Goal: Download file/media

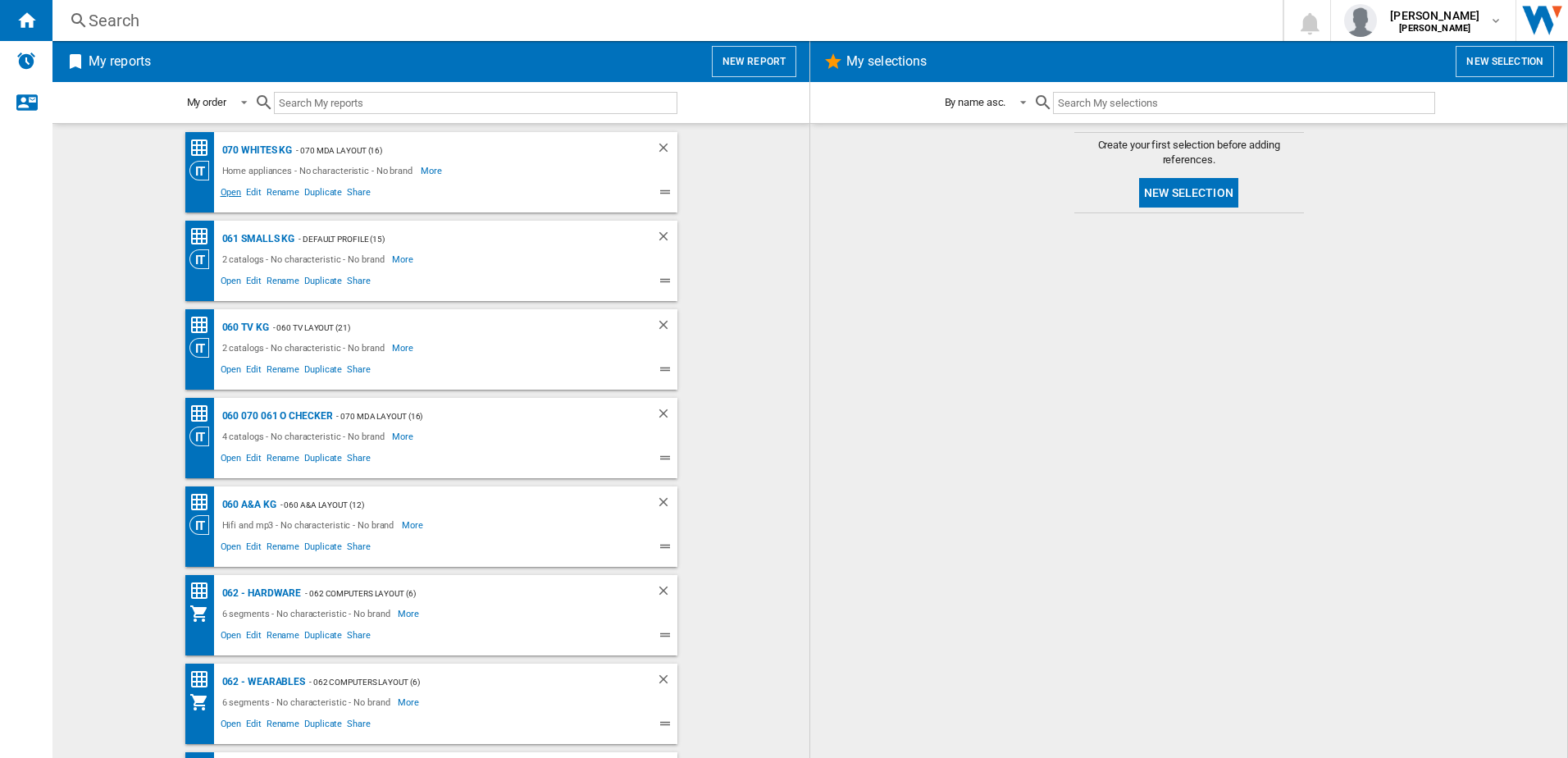
click at [224, 195] on span "Open" at bounding box center [231, 194] width 26 height 20
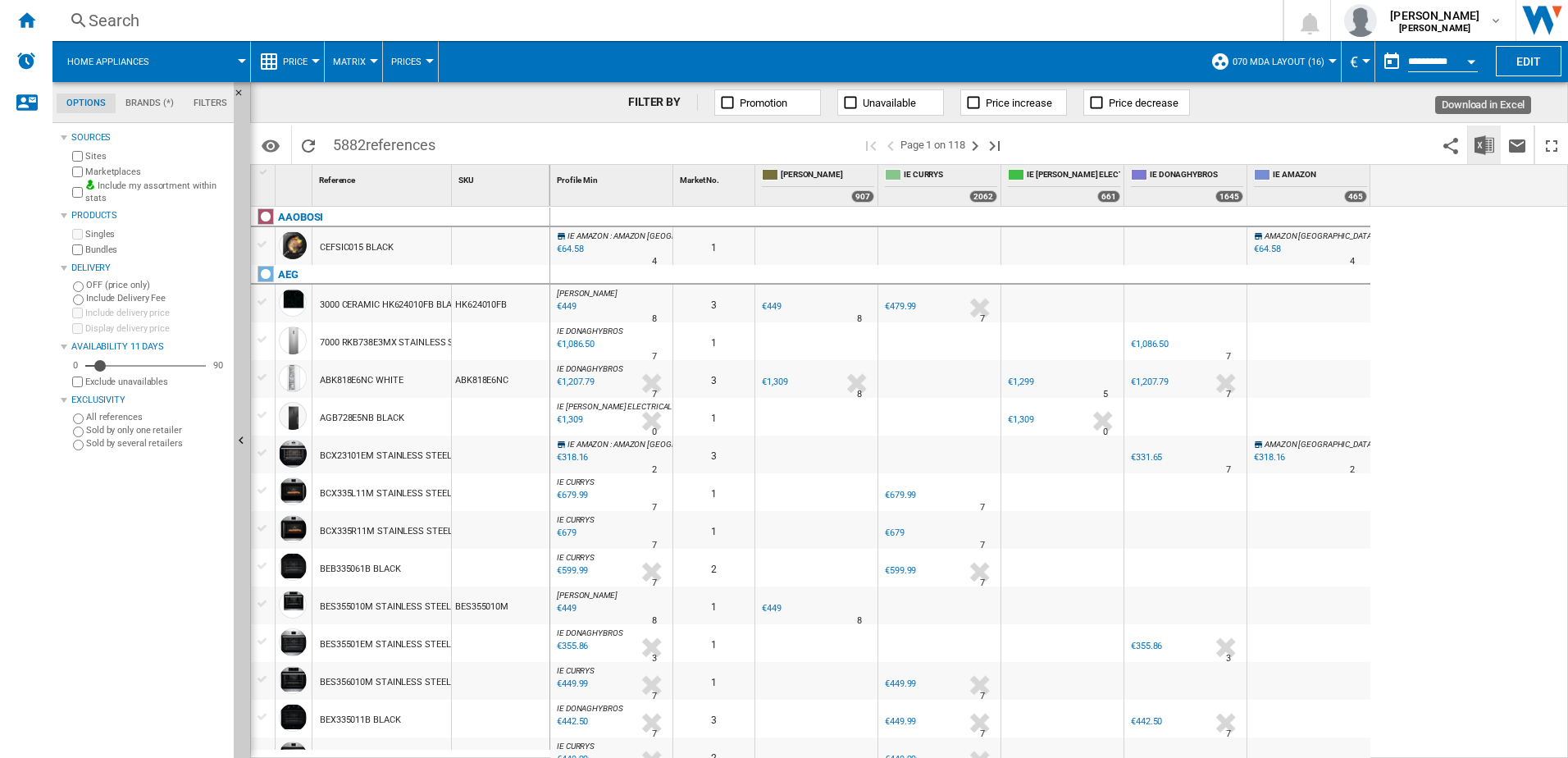
click at [1491, 152] on img "Download in Excel" at bounding box center [1484, 145] width 20 height 20
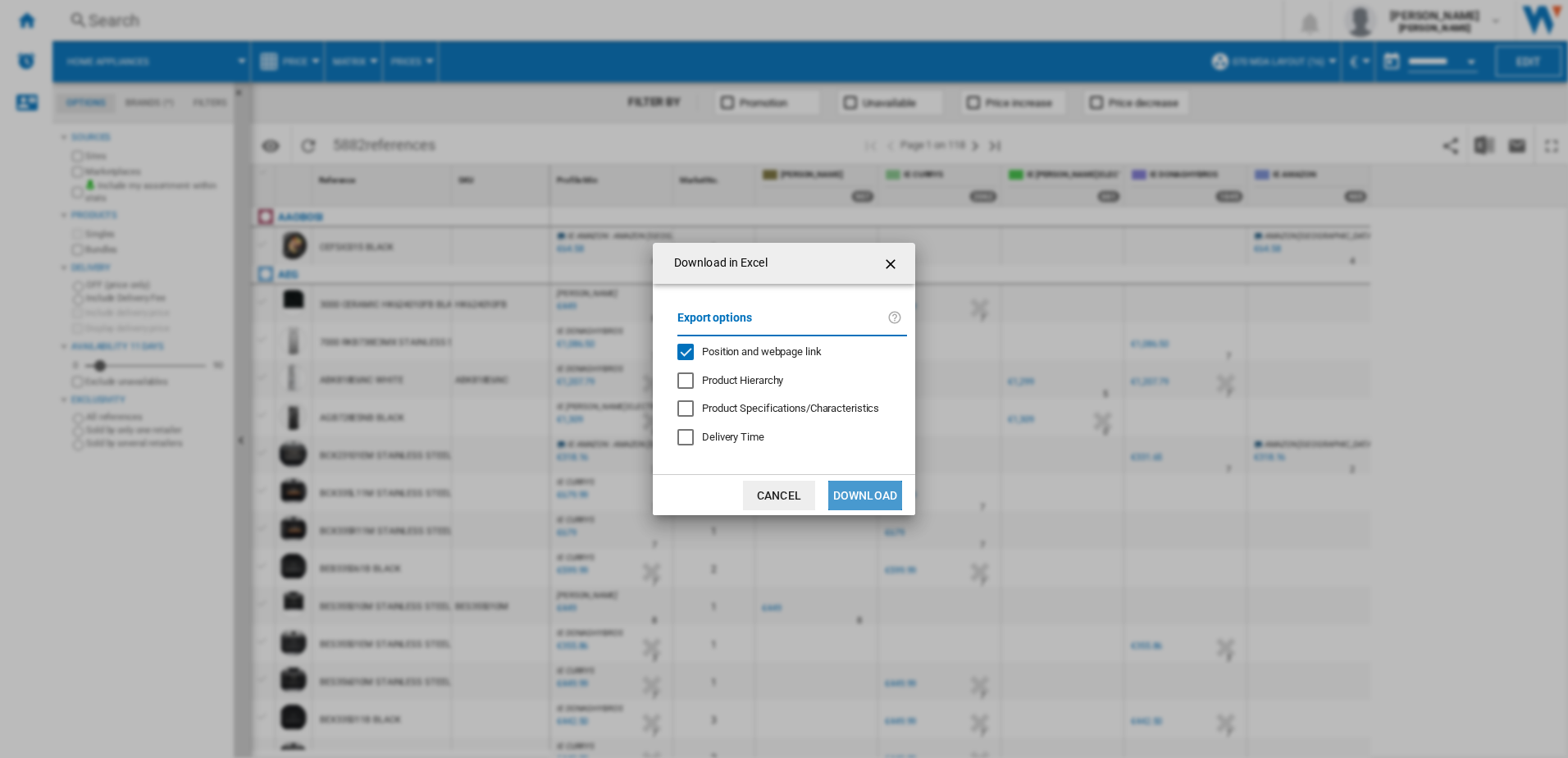
click at [888, 493] on button "Download" at bounding box center [865, 495] width 74 height 29
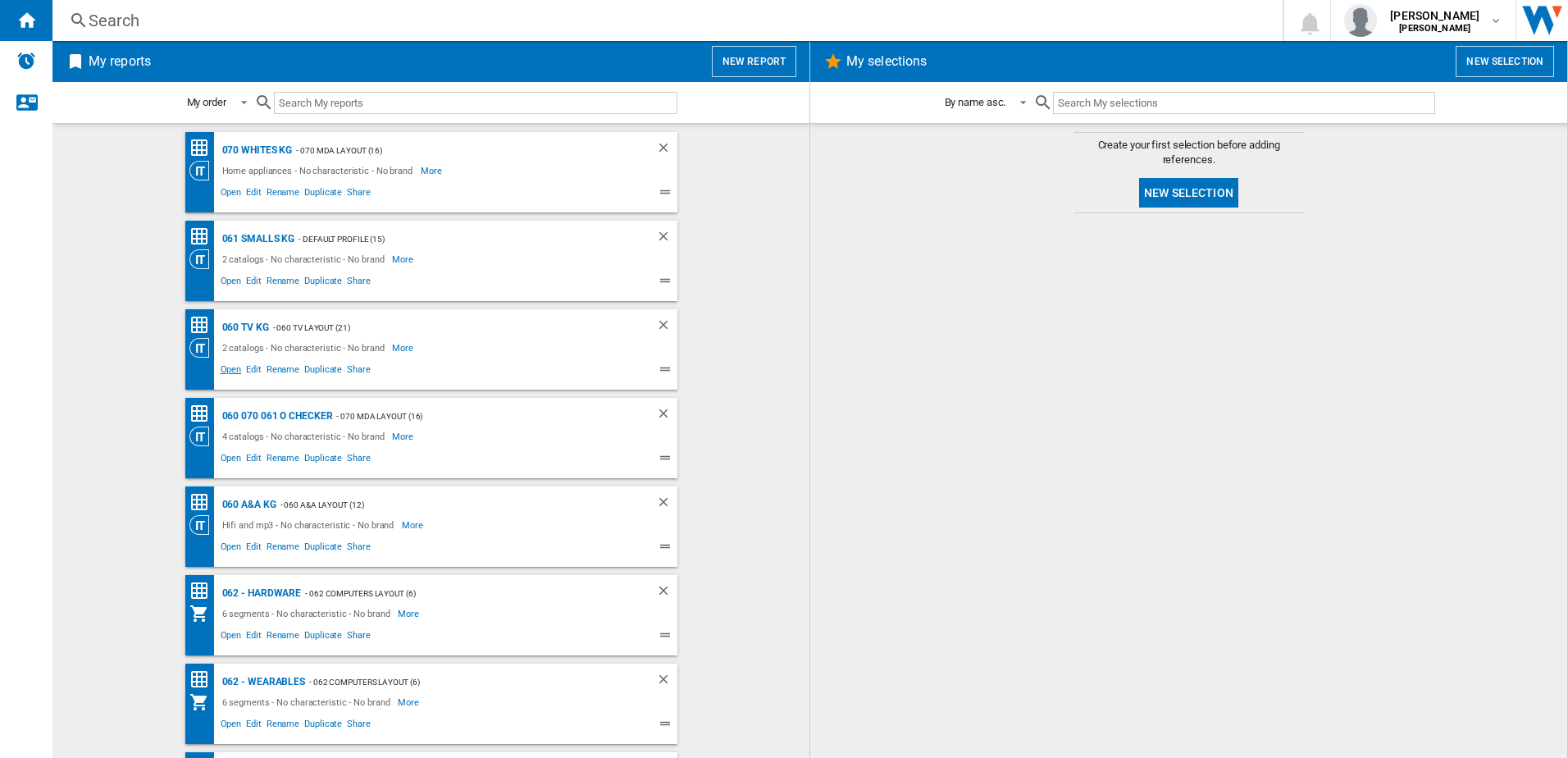
click at [228, 367] on span "Open" at bounding box center [231, 372] width 26 height 20
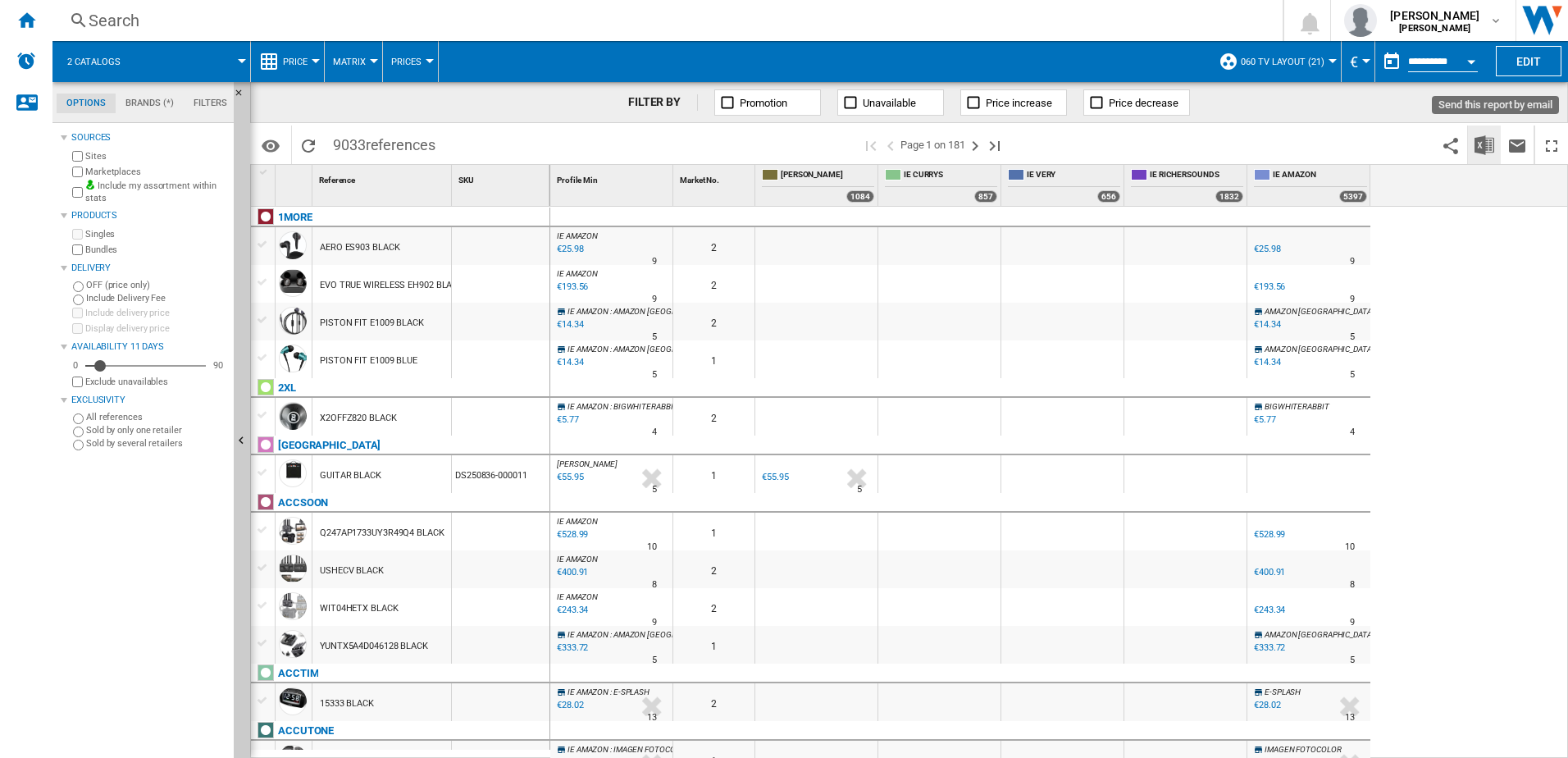
click at [1495, 147] on button "Download in Excel" at bounding box center [1484, 144] width 33 height 38
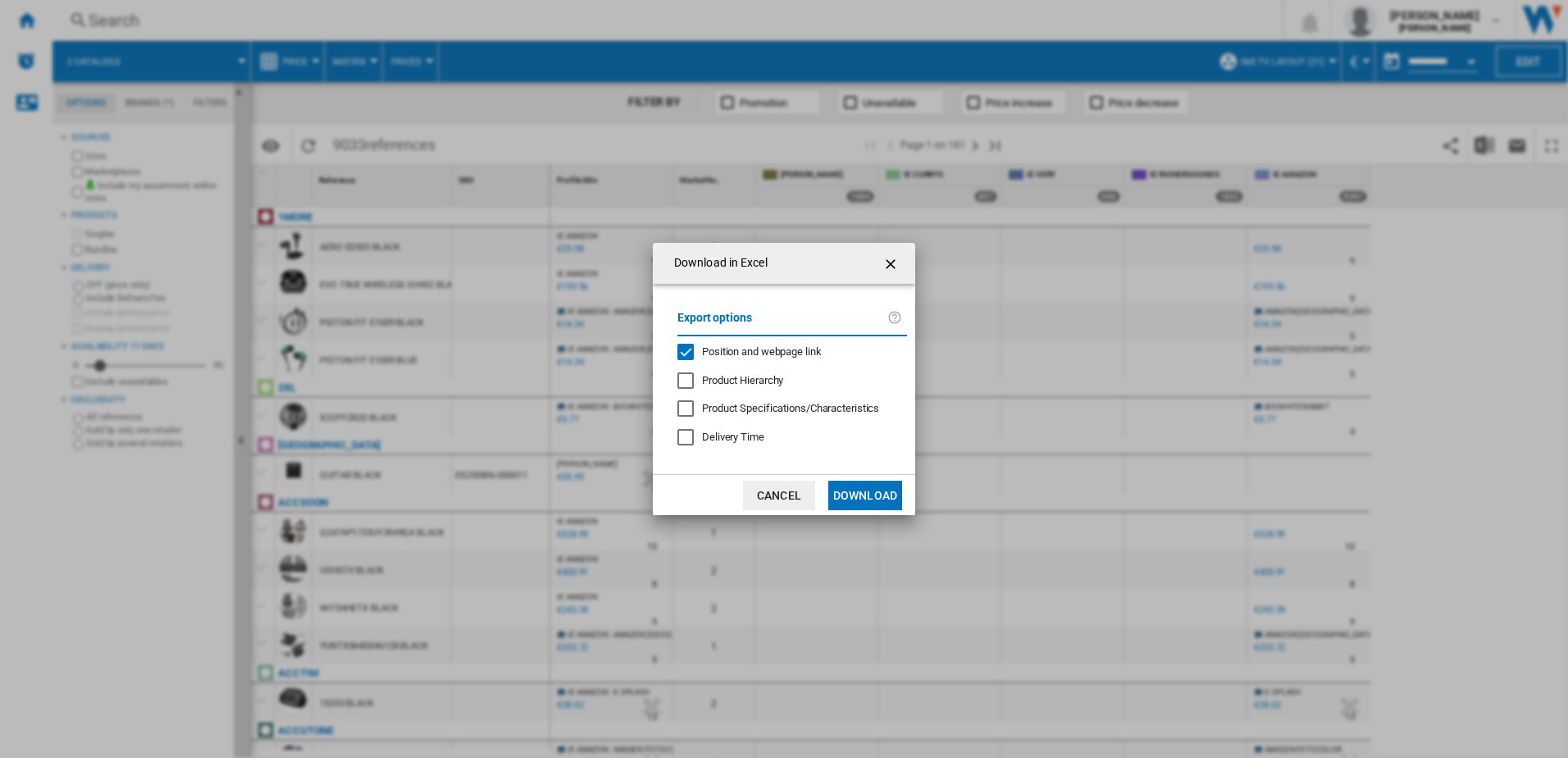
click at [895, 499] on button "Download" at bounding box center [865, 495] width 74 height 29
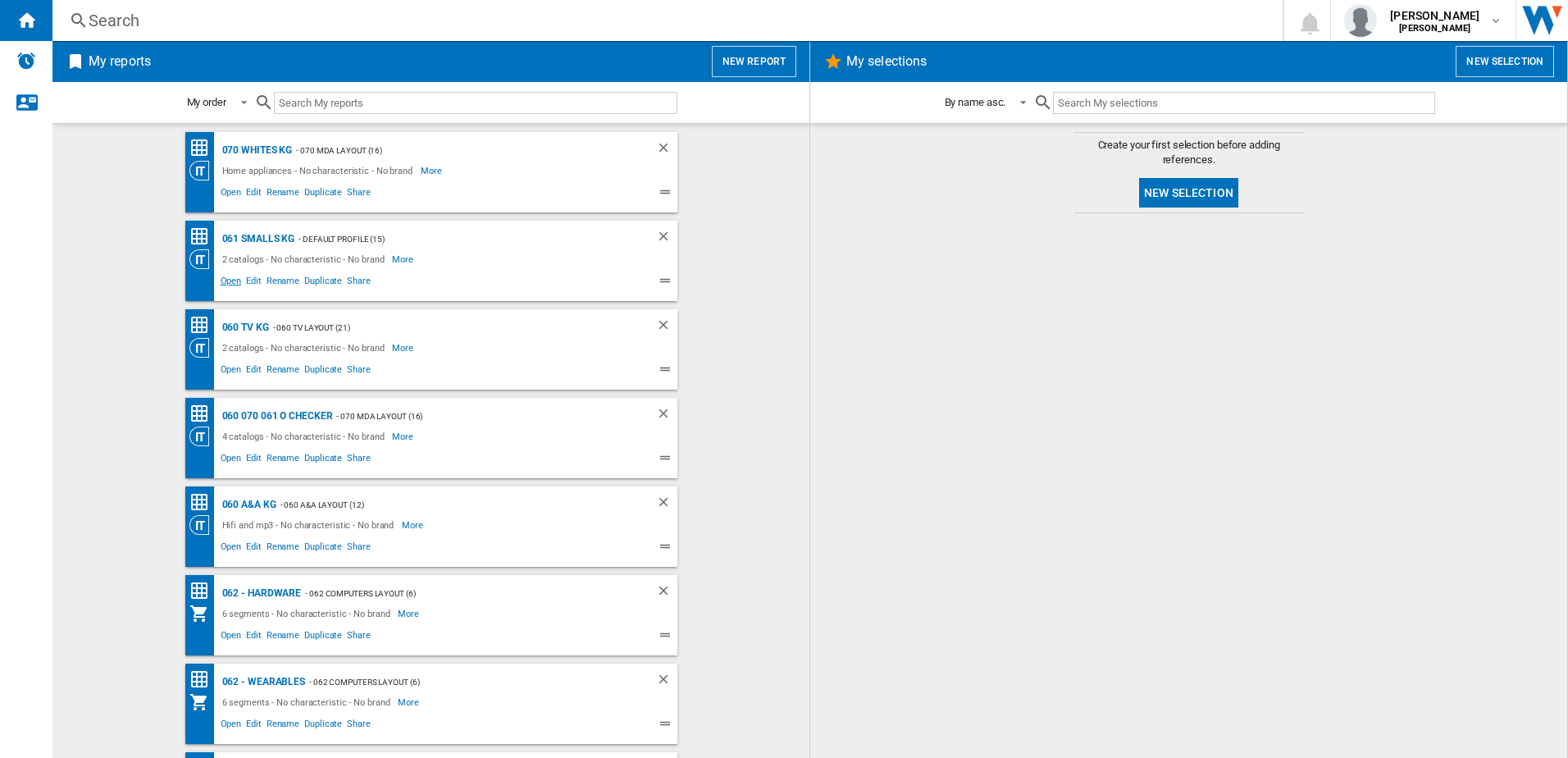
click at [225, 282] on span "Open" at bounding box center [231, 283] width 26 height 20
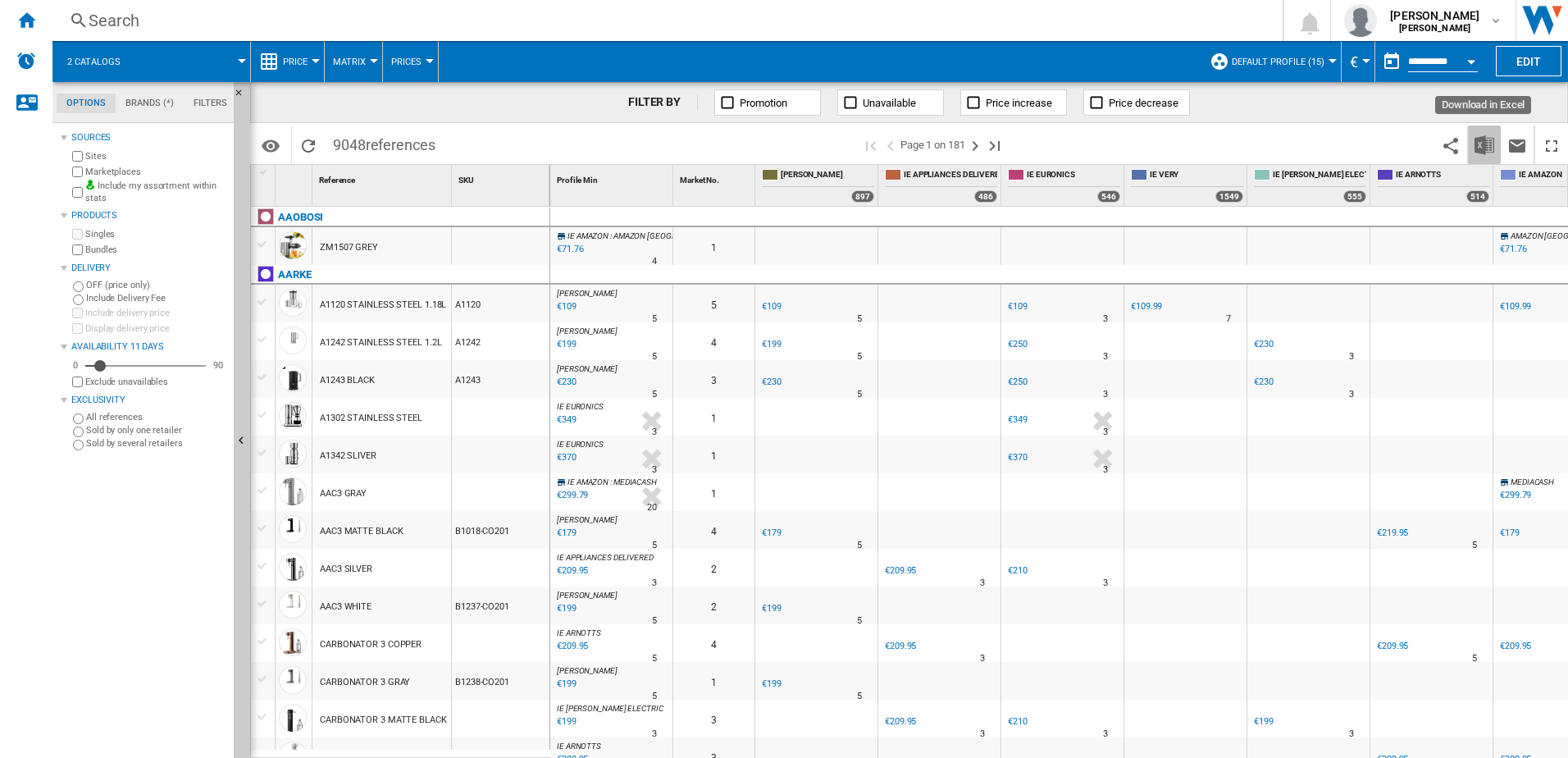
click at [1485, 144] on img "Download in Excel" at bounding box center [1484, 145] width 20 height 20
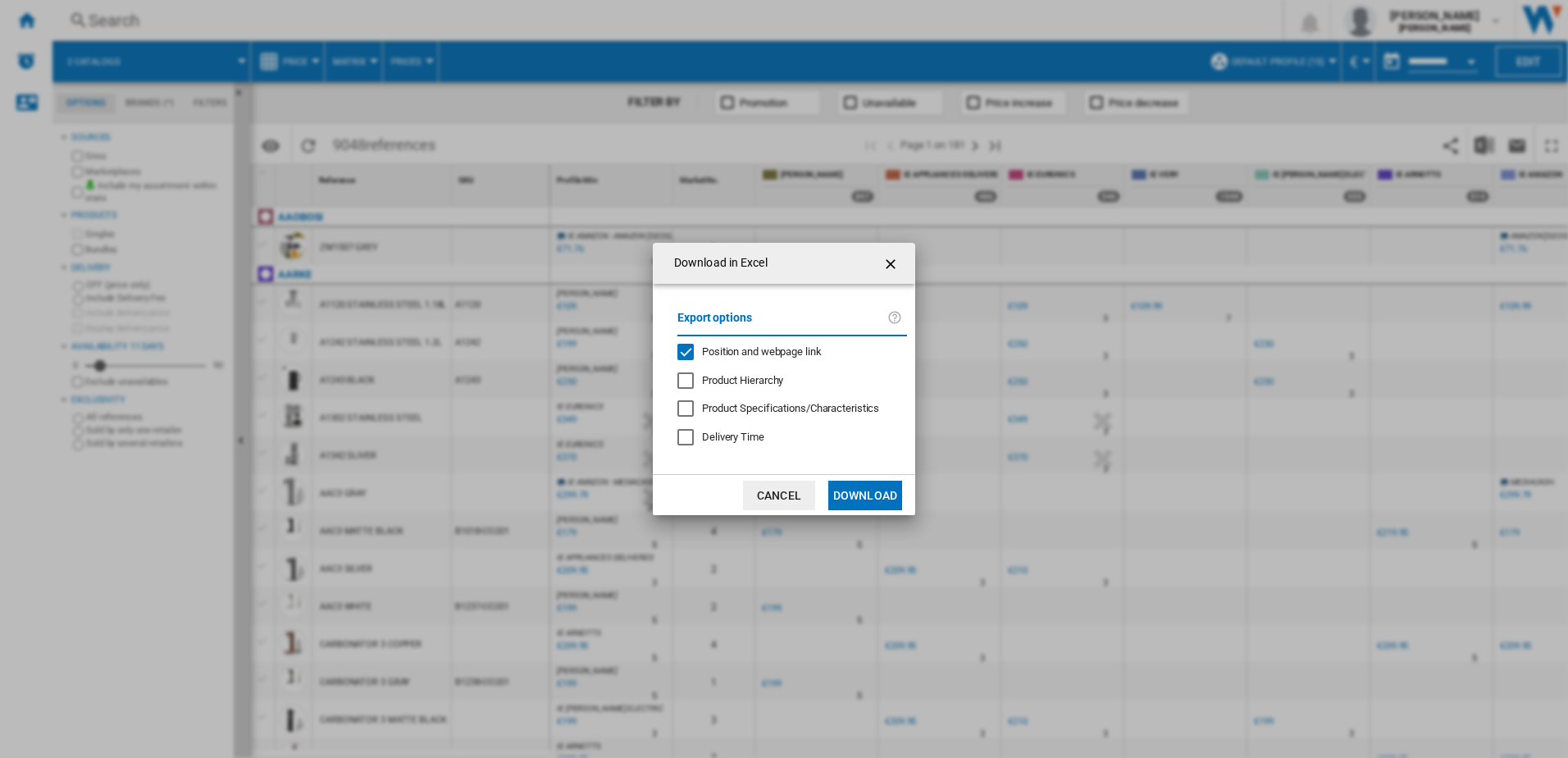
click at [862, 486] on button "Download" at bounding box center [865, 495] width 74 height 29
